Goal: Submit feedback/report problem

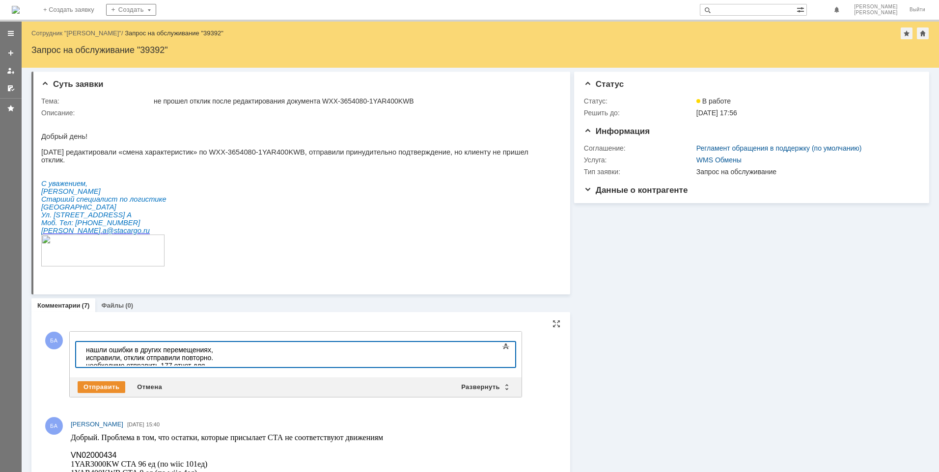
click at [225, 350] on div "нашли ошибки в других перемещениях, исправили, отклик отправили повторно. необх…" at bounding box center [155, 361] width 139 height 31
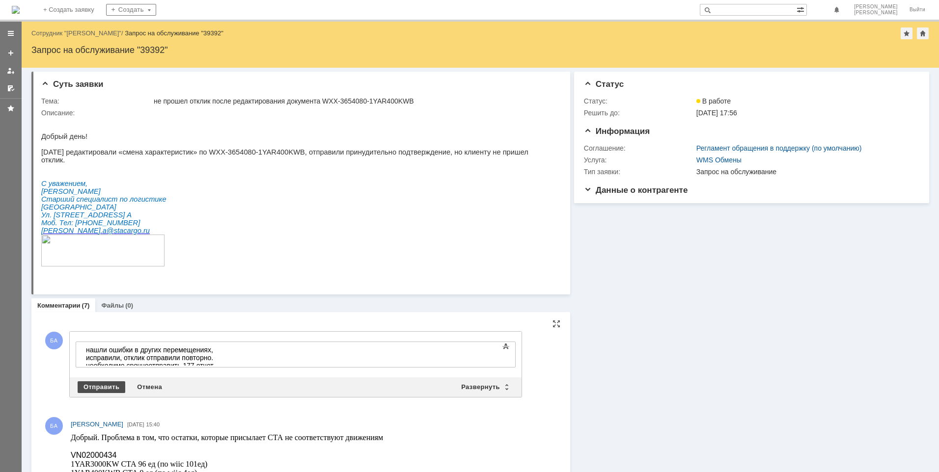
click at [96, 386] on div "Отправить" at bounding box center [102, 388] width 48 height 12
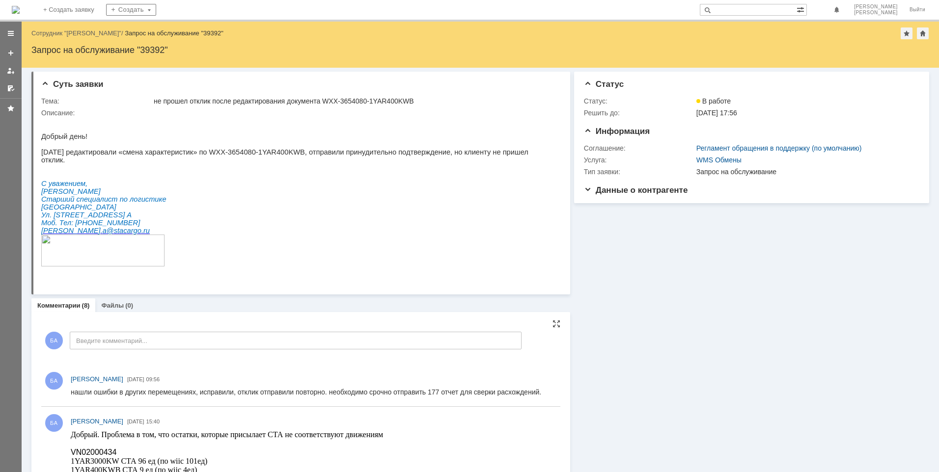
click at [222, 392] on div "нашли ошибки в других перемещениях, исправили, отклик отправили повторно. необх…" at bounding box center [306, 392] width 470 height 8
click at [411, 391] on div "нашли ошибки в других перемещениях, исправили, отклик отправили повторно. необх…" at bounding box center [306, 392] width 470 height 8
click at [398, 391] on div "нашли ошибки в других перемещениях, исправили, отклик отправили повторно. необх…" at bounding box center [306, 392] width 470 height 8
